Goal: Check status: Check status

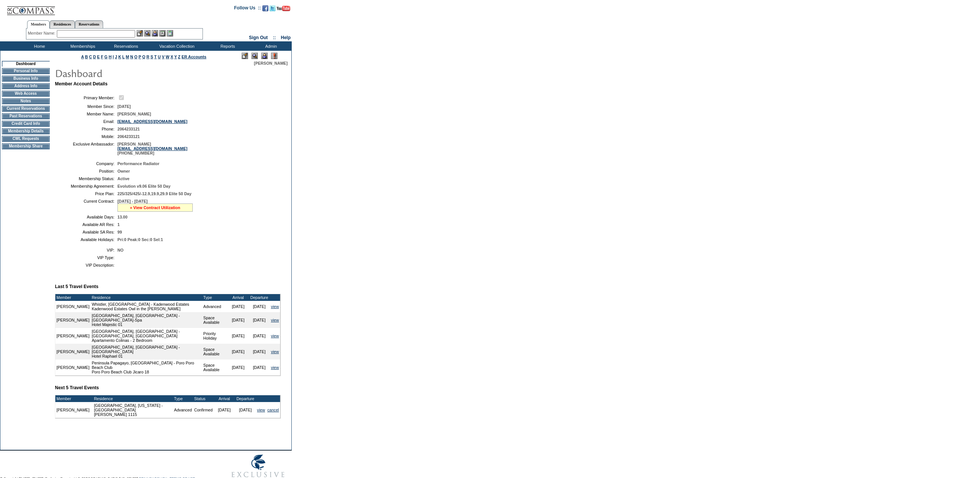
click at [171, 210] on link "» View Contract Utilization" at bounding box center [155, 208] width 50 height 5
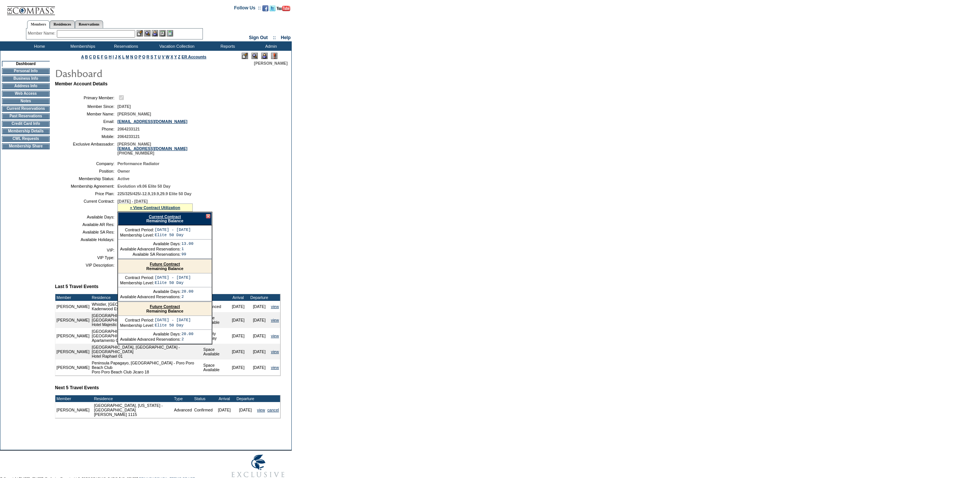
click at [316, 269] on form "Follow Us ::" at bounding box center [479, 244] width 958 height 489
click at [170, 225] on div "Current Contract Remaining Balance" at bounding box center [165, 218] width 94 height 13
click at [171, 219] on link "Current Contract" at bounding box center [165, 217] width 32 height 5
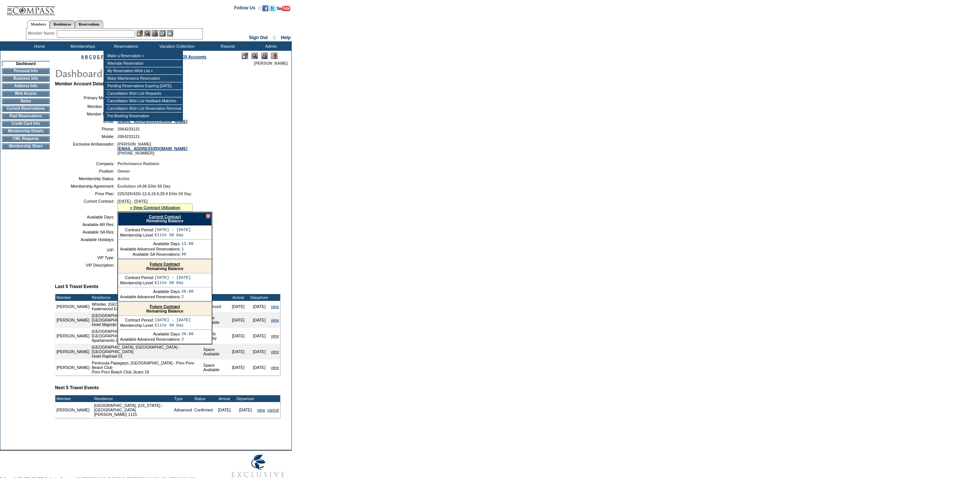
click at [123, 35] on input "text" at bounding box center [96, 34] width 78 height 8
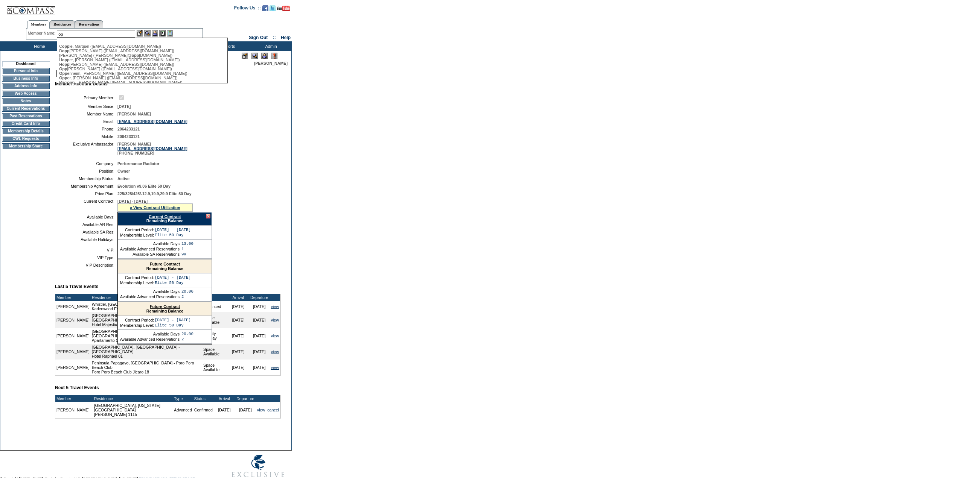
type input "o"
click at [132, 52] on div "Oppenhe im, [PERSON_NAME] ([EMAIL_ADDRESS][DOMAIN_NAME])" at bounding box center [142, 51] width 166 height 5
type input "[PERSON_NAME] ([EMAIL_ADDRESS][DOMAIN_NAME])"
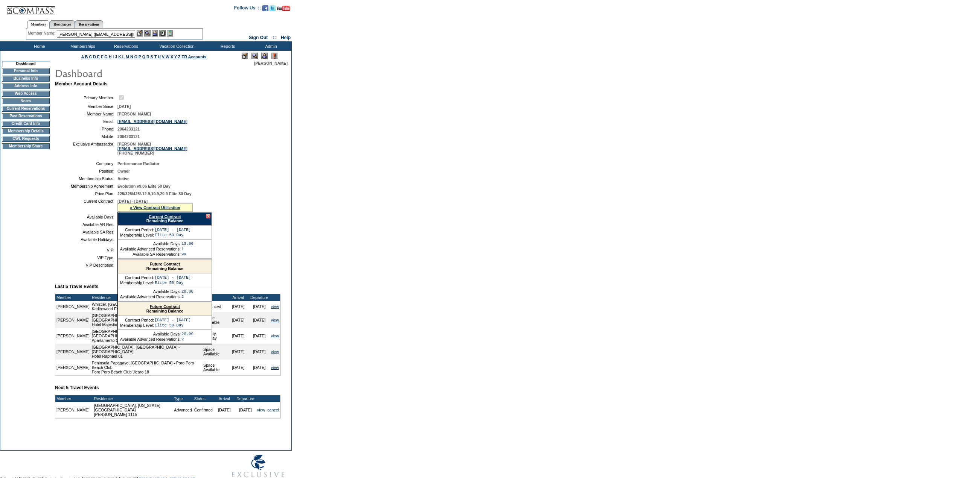
click at [149, 34] on img at bounding box center [147, 33] width 6 height 6
